Goal: Transaction & Acquisition: Purchase product/service

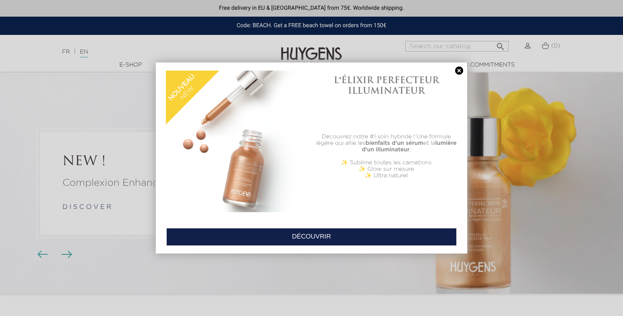
click at [460, 72] on link at bounding box center [459, 71] width 11 height 9
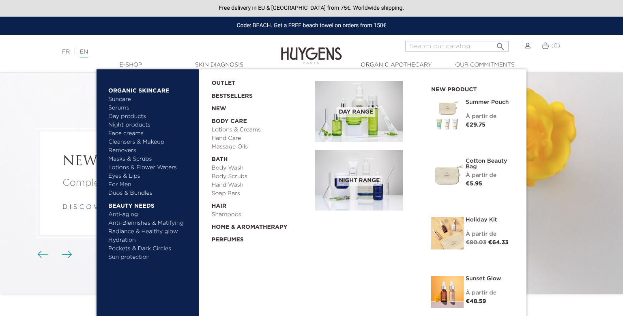
click at [123, 118] on link "Day products" at bounding box center [150, 116] width 85 height 9
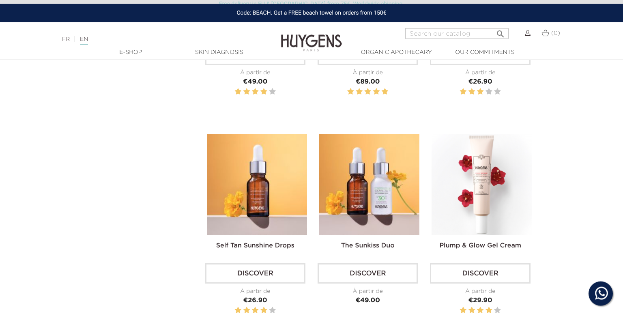
scroll to position [1081, 0]
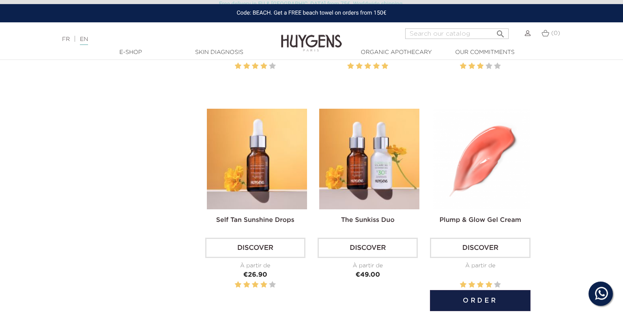
click at [482, 153] on img at bounding box center [482, 159] width 100 height 100
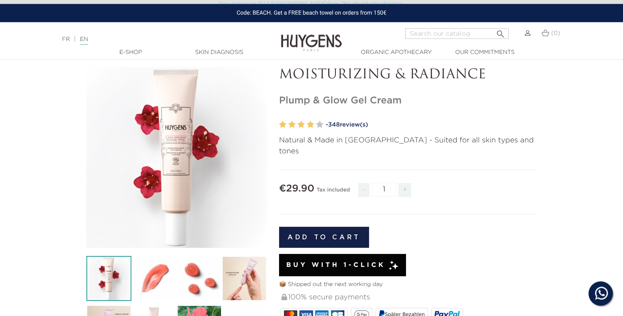
scroll to position [23, 0]
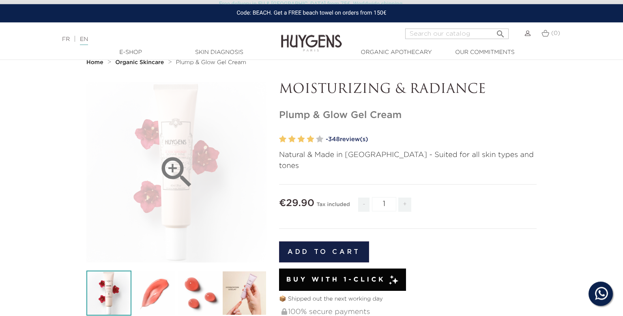
click at [176, 172] on icon "" at bounding box center [177, 172] width 41 height 41
